Goal: Task Accomplishment & Management: Complete application form

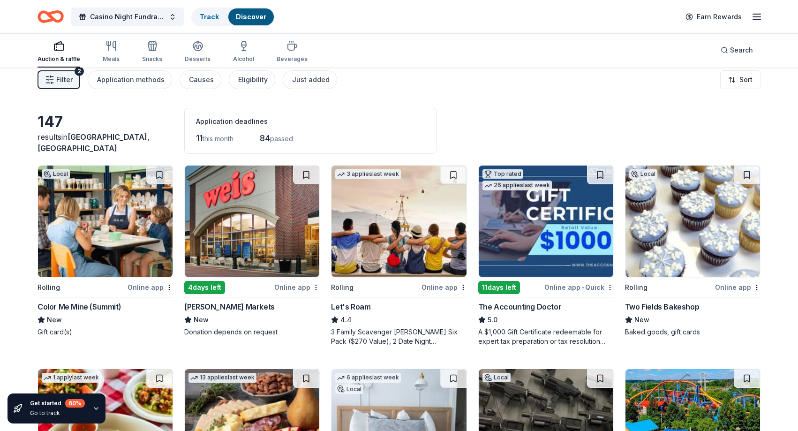
scroll to position [8, 0]
click at [256, 232] on img at bounding box center [252, 222] width 135 height 112
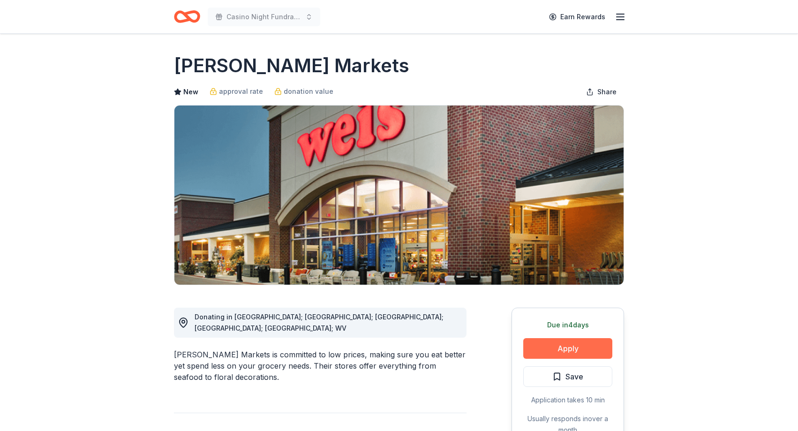
click at [582, 357] on button "Apply" at bounding box center [567, 348] width 89 height 21
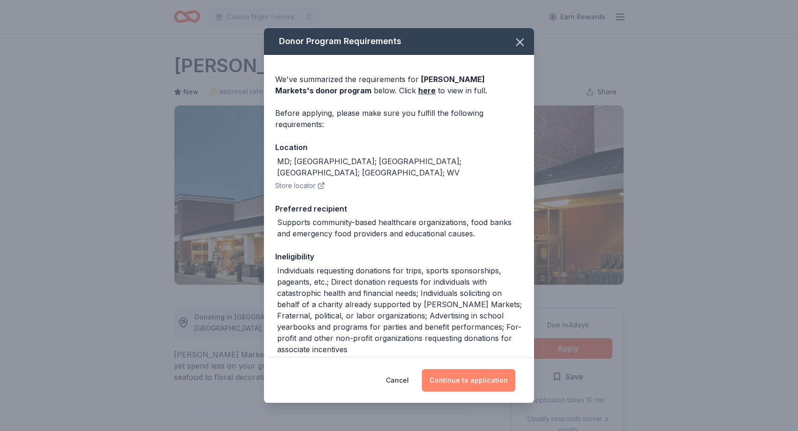
click at [498, 375] on button "Continue to application" at bounding box center [468, 380] width 93 height 23
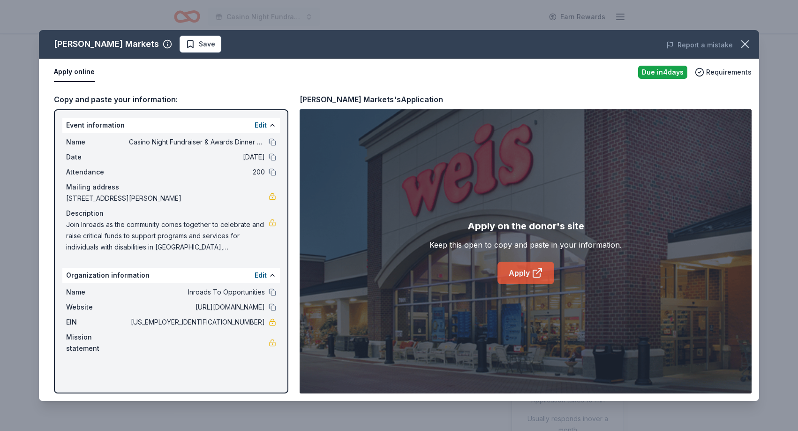
click at [536, 279] on link "Apply" at bounding box center [526, 273] width 57 height 23
drag, startPoint x: 226, startPoint y: 319, endPoint x: 239, endPoint y: 321, distance: 12.7
click at [239, 321] on span "22-1639789" at bounding box center [197, 322] width 136 height 11
drag, startPoint x: 228, startPoint y: 323, endPoint x: 265, endPoint y: 324, distance: 36.6
click at [265, 324] on span "22-1639789" at bounding box center [197, 322] width 136 height 11
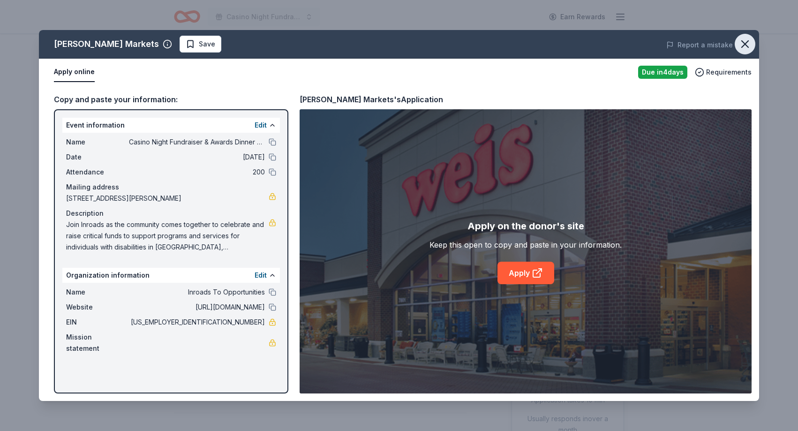
click at [749, 45] on icon "button" at bounding box center [745, 44] width 13 height 13
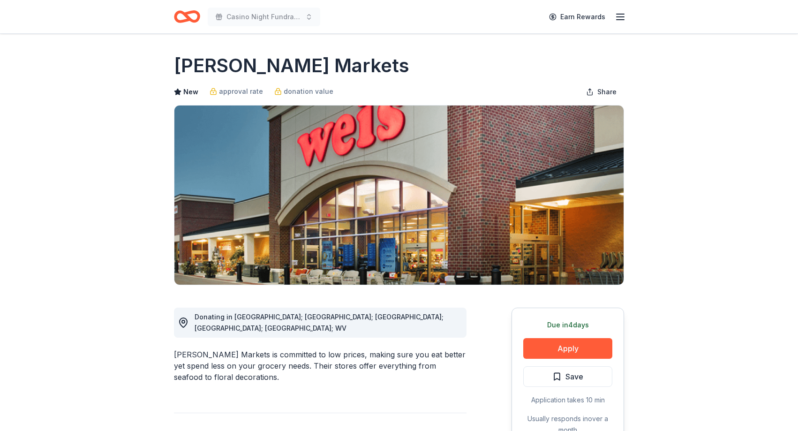
click at [180, 16] on icon "Home" at bounding box center [187, 17] width 26 height 22
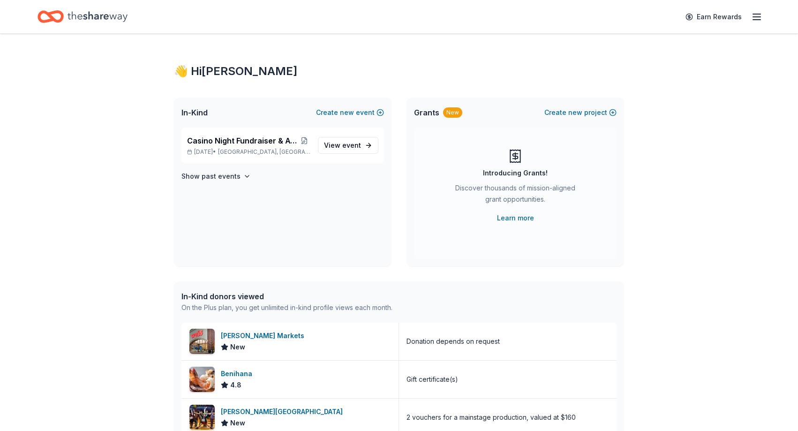
click at [59, 12] on icon "Home" at bounding box center [55, 16] width 15 height 9
click at [94, 14] on icon "Home" at bounding box center [98, 16] width 60 height 19
click at [343, 148] on span "View event" at bounding box center [342, 145] width 37 height 11
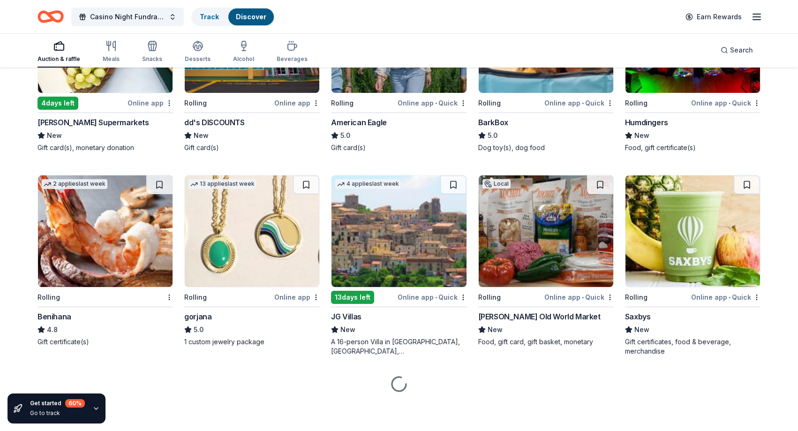
scroll to position [997, 0]
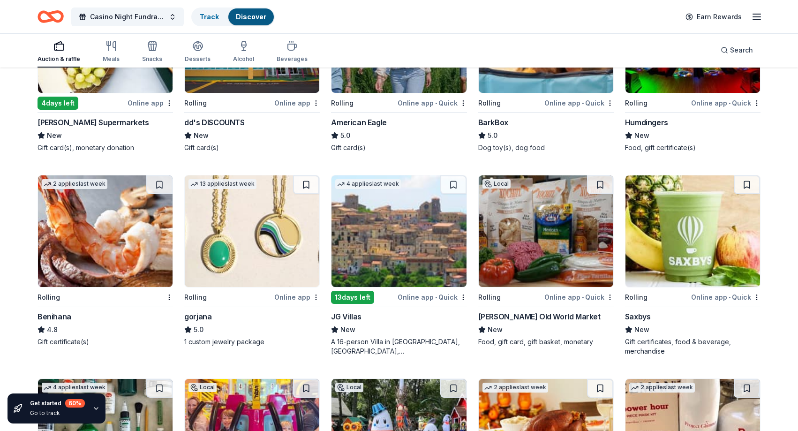
click at [530, 215] on img at bounding box center [546, 231] width 135 height 112
click at [263, 208] on img at bounding box center [252, 231] width 135 height 112
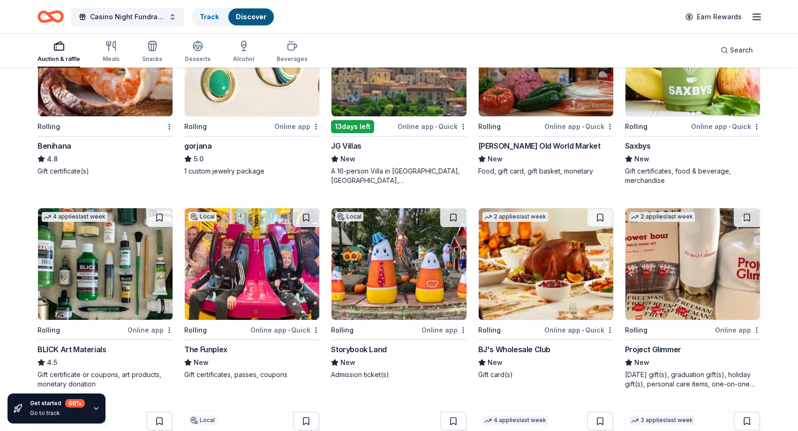
scroll to position [1168, 0]
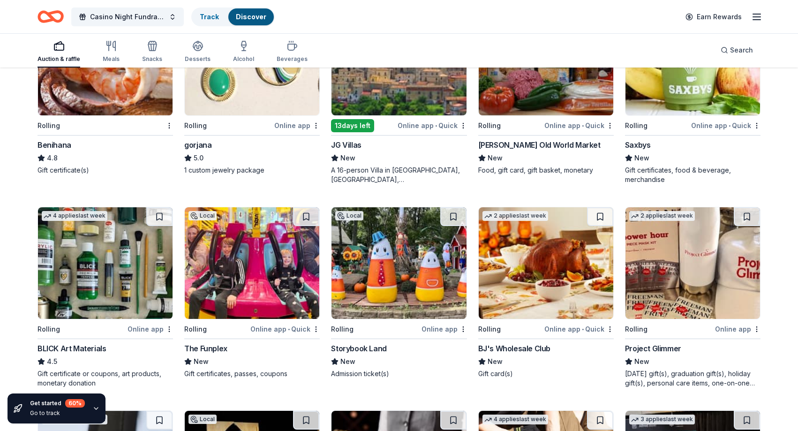
click at [542, 245] on img at bounding box center [546, 263] width 135 height 112
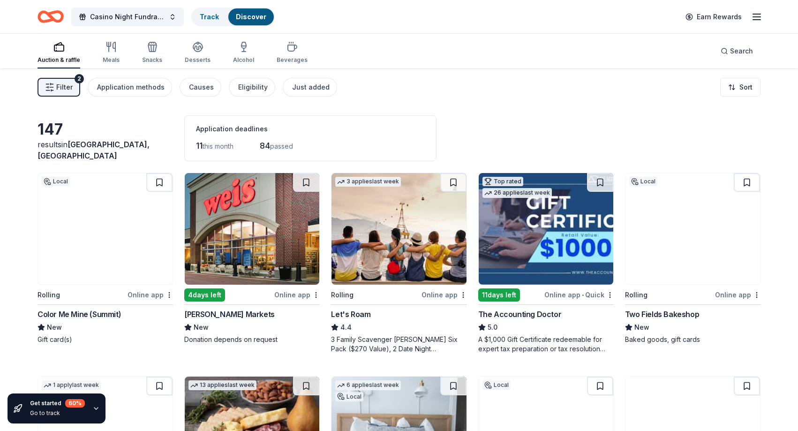
scroll to position [0, 0]
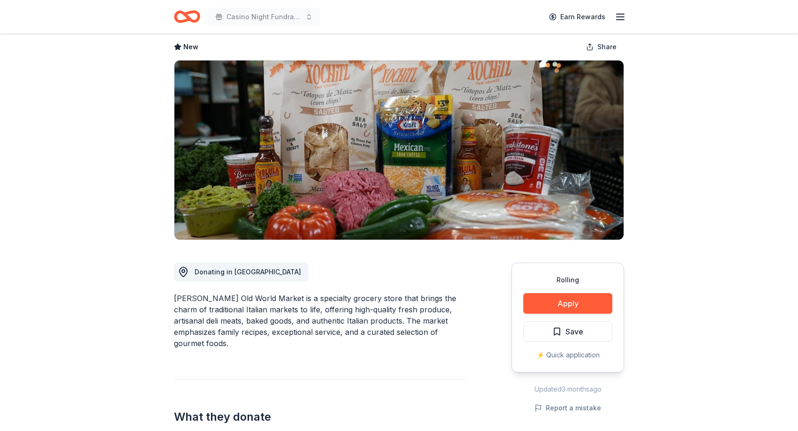
scroll to position [45, 0]
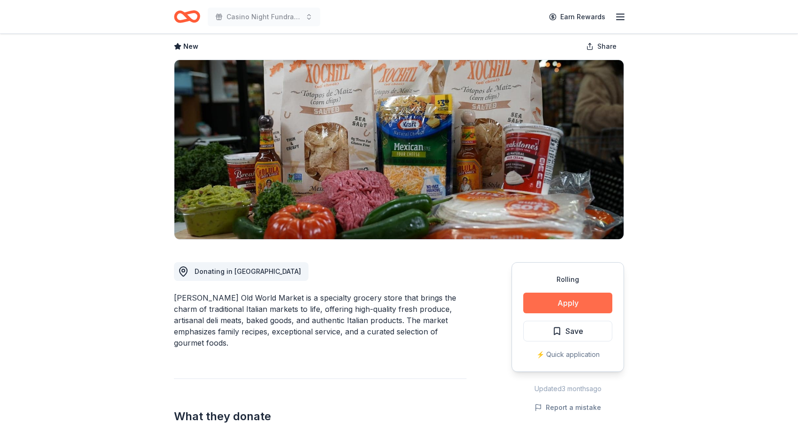
click at [591, 304] on button "Apply" at bounding box center [567, 303] width 89 height 21
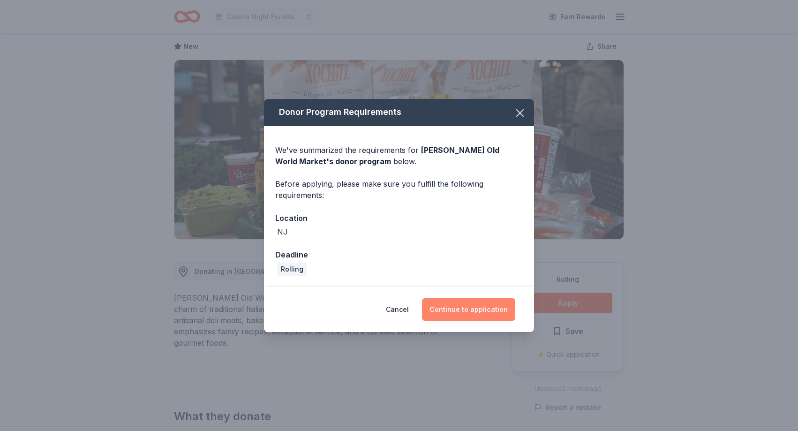
click at [474, 313] on button "Continue to application" at bounding box center [468, 309] width 93 height 23
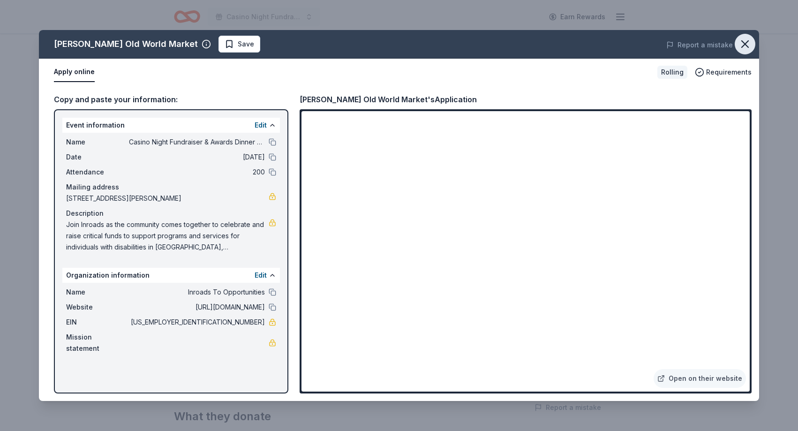
click at [746, 43] on icon "button" at bounding box center [745, 44] width 7 height 7
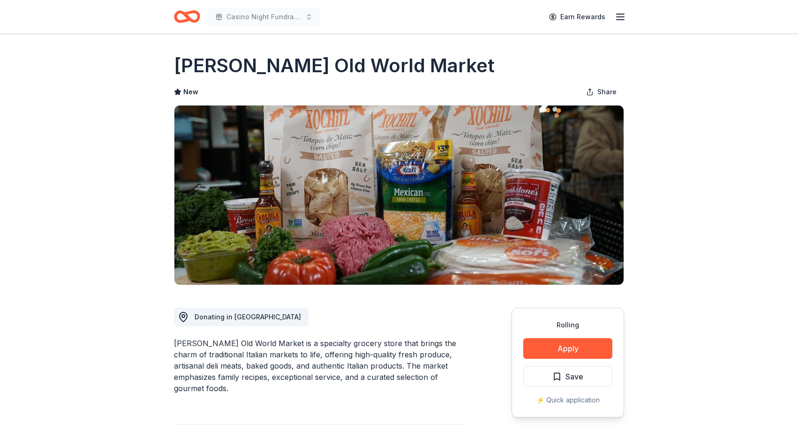
scroll to position [0, 0]
click at [191, 22] on icon "Home" at bounding box center [187, 17] width 26 height 22
click at [186, 11] on icon "Home" at bounding box center [187, 17] width 26 height 22
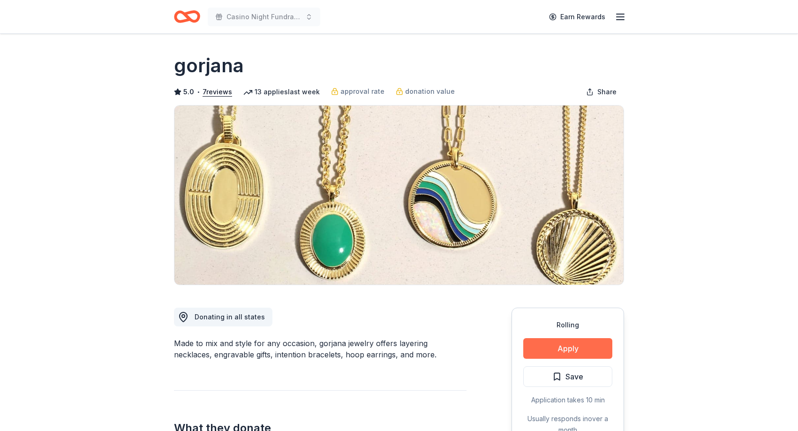
click at [580, 347] on button "Apply" at bounding box center [567, 348] width 89 height 21
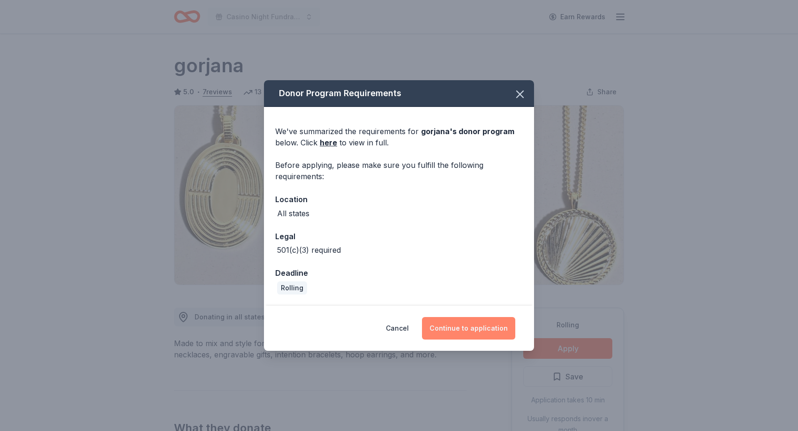
click at [496, 326] on button "Continue to application" at bounding box center [468, 328] width 93 height 23
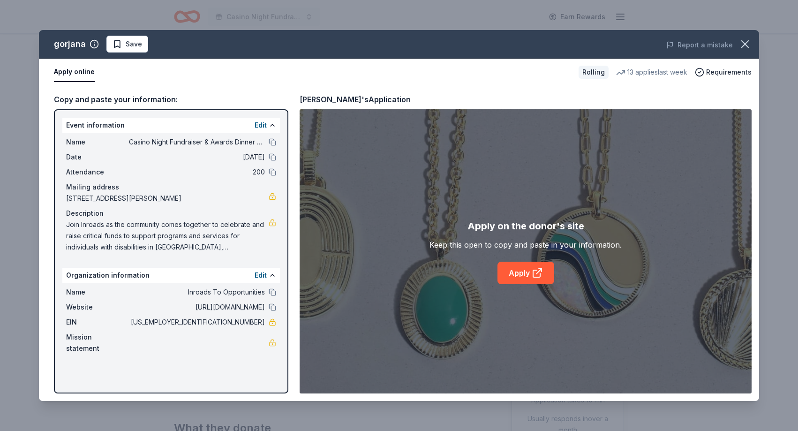
click at [522, 287] on div "Apply on the donor's site Keep this open to copy and paste in your information.…" at bounding box center [526, 251] width 452 height 284
click at [523, 274] on link "Apply" at bounding box center [526, 273] width 57 height 23
click at [745, 45] on icon "button" at bounding box center [745, 44] width 7 height 7
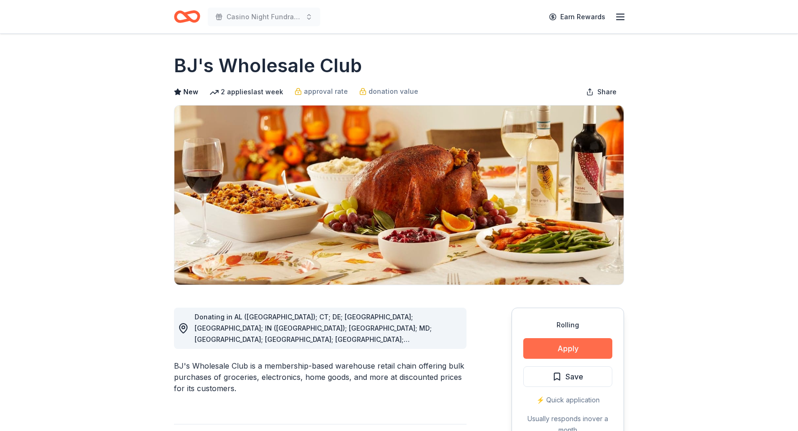
click at [591, 342] on button "Apply" at bounding box center [567, 348] width 89 height 21
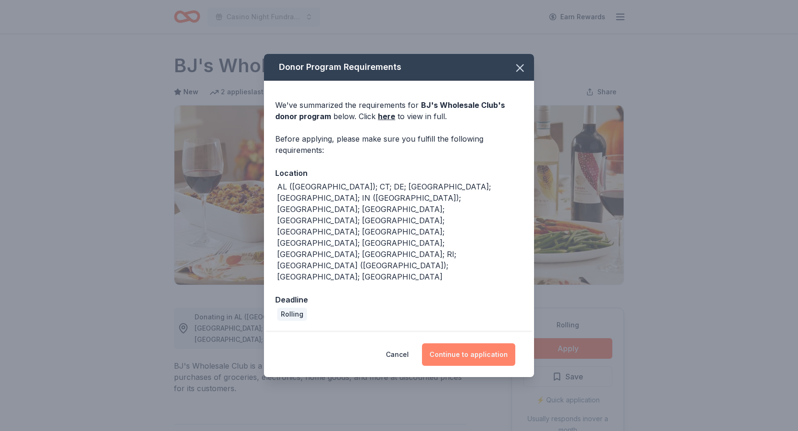
click at [476, 343] on button "Continue to application" at bounding box center [468, 354] width 93 height 23
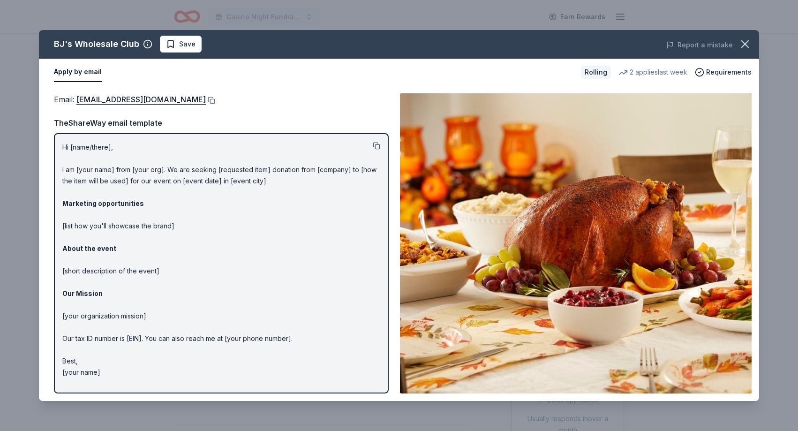
click at [378, 147] on button at bounding box center [377, 146] width 8 height 8
click at [206, 102] on button at bounding box center [210, 101] width 9 height 8
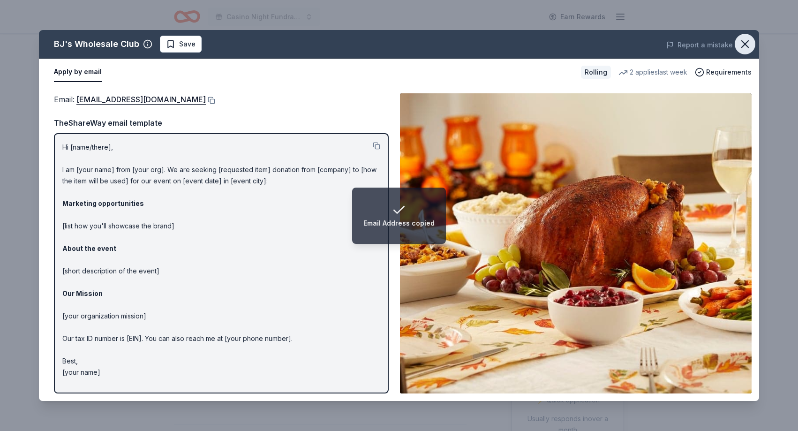
click at [745, 49] on icon "button" at bounding box center [745, 44] width 13 height 13
